Goal: Information Seeking & Learning: Learn about a topic

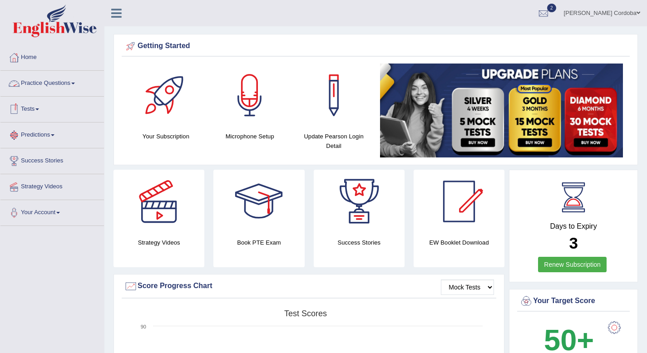
click at [60, 85] on link "Practice Questions" at bounding box center [51, 82] width 103 height 23
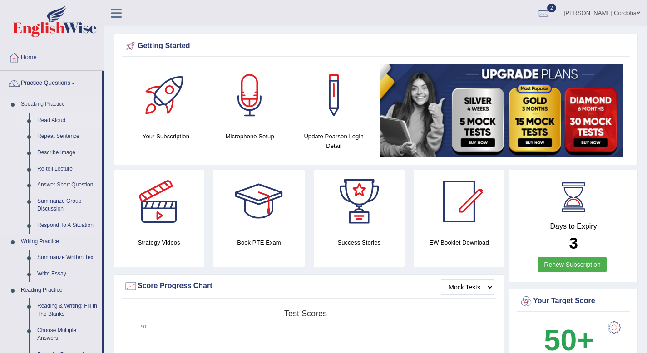
click at [56, 120] on link "Read Aloud" at bounding box center [67, 121] width 69 height 16
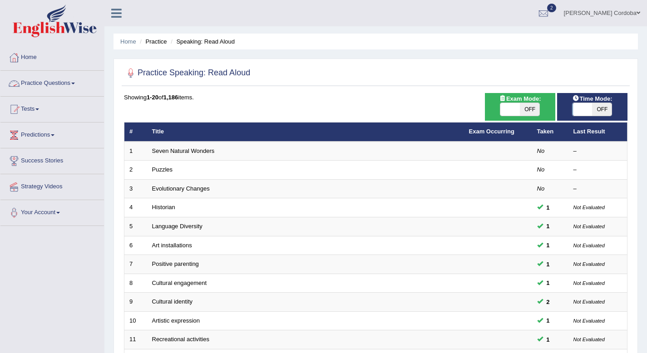
click at [56, 85] on link "Practice Questions" at bounding box center [51, 82] width 103 height 23
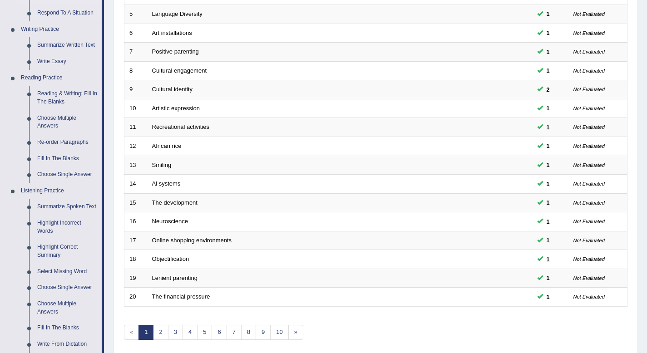
scroll to position [215, 0]
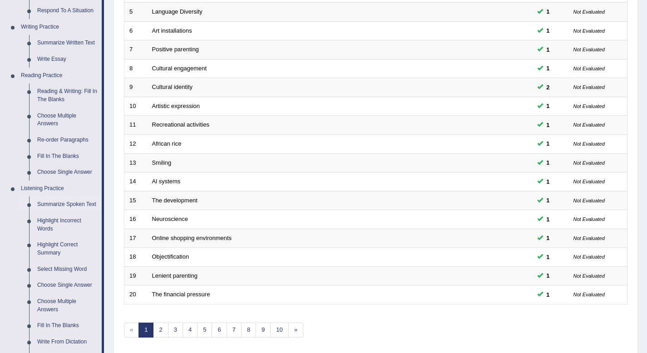
click at [49, 212] on link "Summarize Spoken Text" at bounding box center [67, 205] width 69 height 16
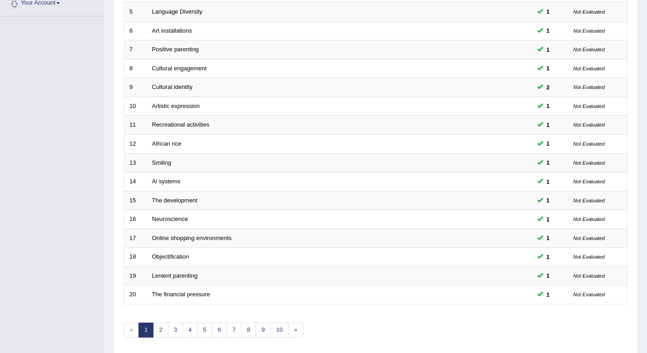
scroll to position [214, 0]
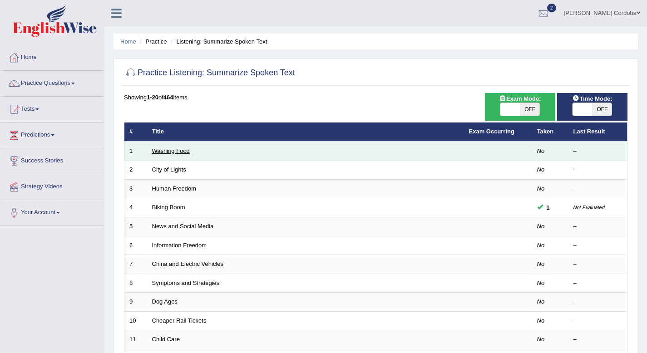
click at [172, 152] on link "Washing Food" at bounding box center [171, 151] width 38 height 7
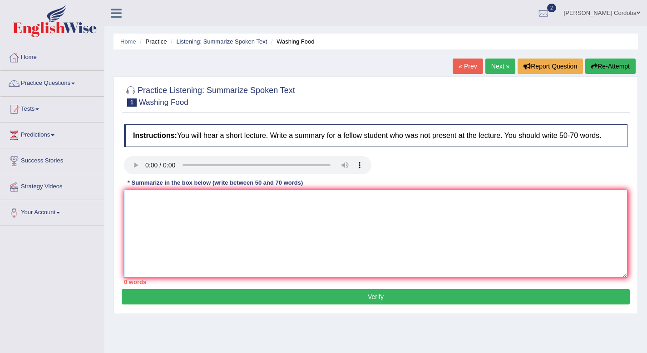
click at [204, 216] on textarea at bounding box center [375, 234] width 503 height 88
type textarea "The"
click at [32, 57] on link "Home" at bounding box center [51, 56] width 103 height 23
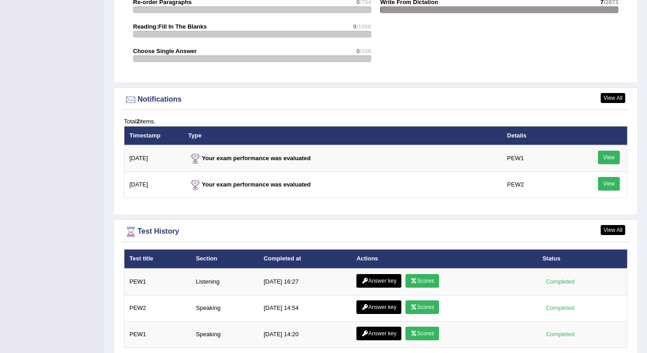
scroll to position [1060, 0]
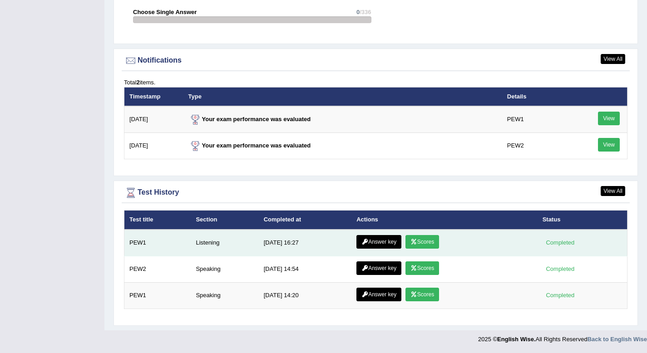
click at [428, 243] on link "Scores" at bounding box center [422, 242] width 34 height 14
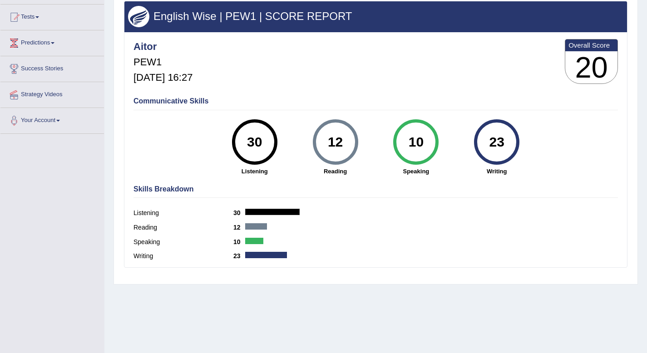
scroll to position [89, 0]
